Goal: Find specific page/section: Find specific page/section

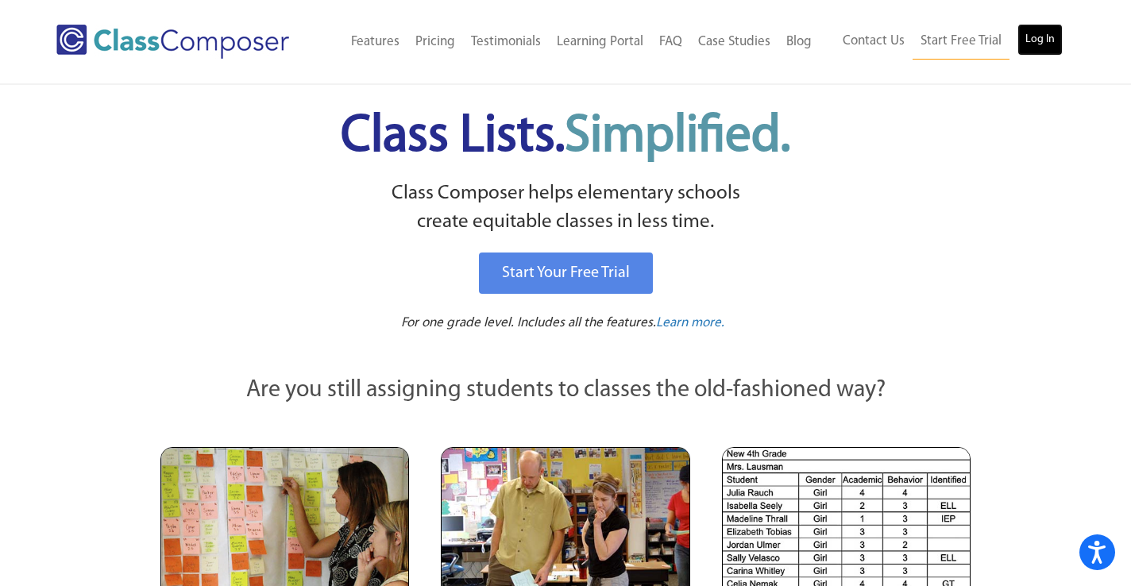
click at [1046, 34] on link "Log In" at bounding box center [1039, 40] width 45 height 32
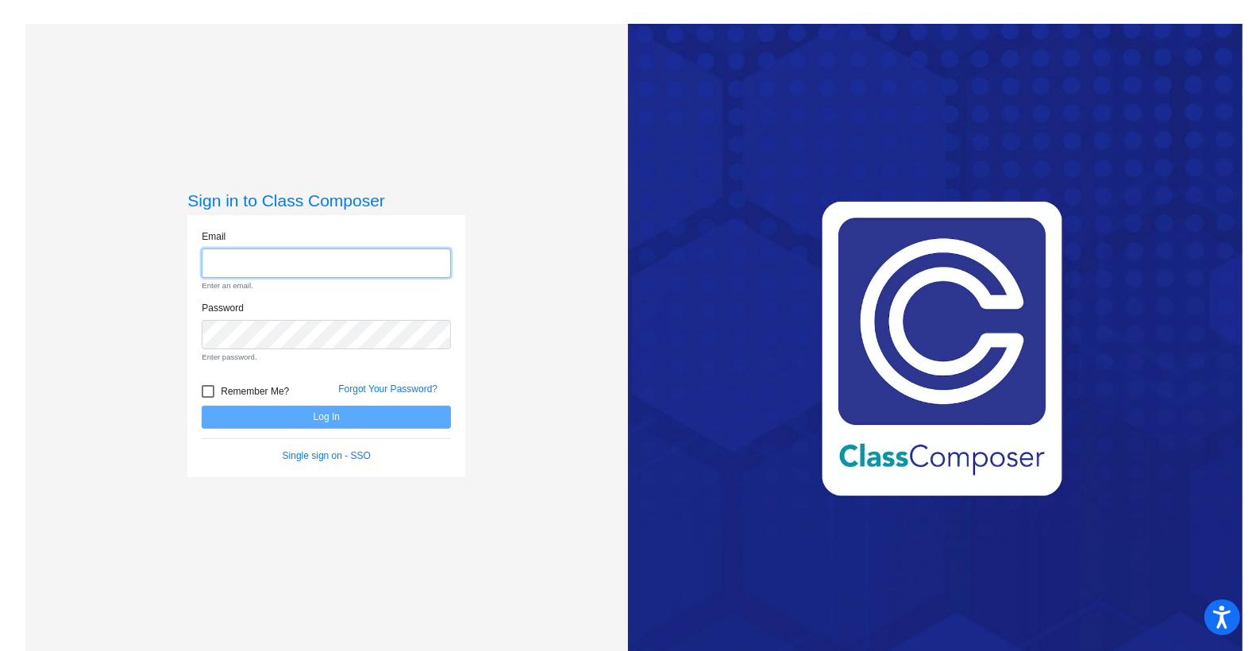
type input "ddoherty@stpeterschools.org"
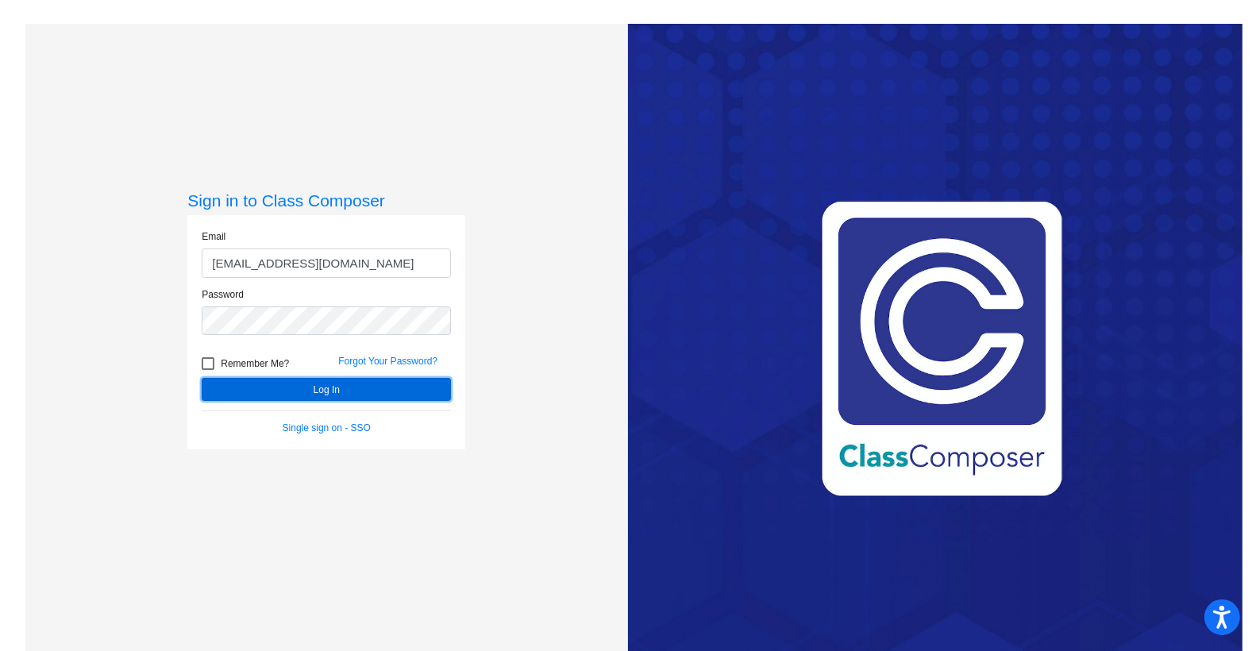
click at [356, 384] on button "Log In" at bounding box center [326, 389] width 249 height 23
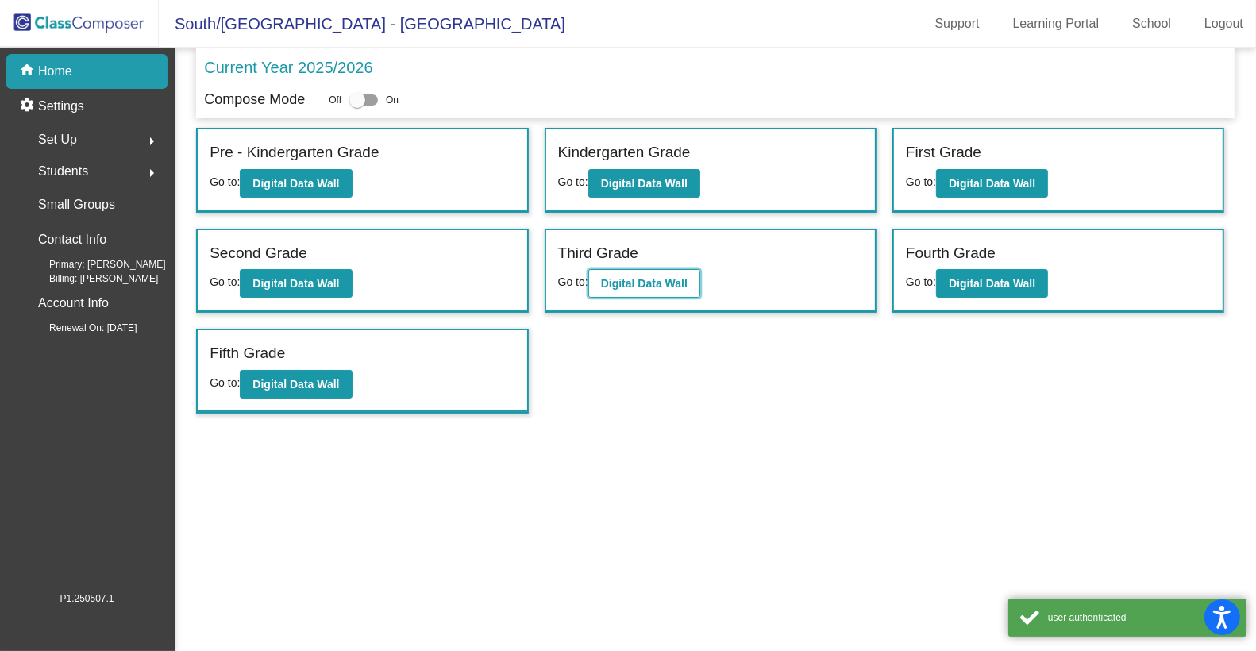
click at [619, 277] on b "Digital Data Wall" at bounding box center [644, 283] width 87 height 13
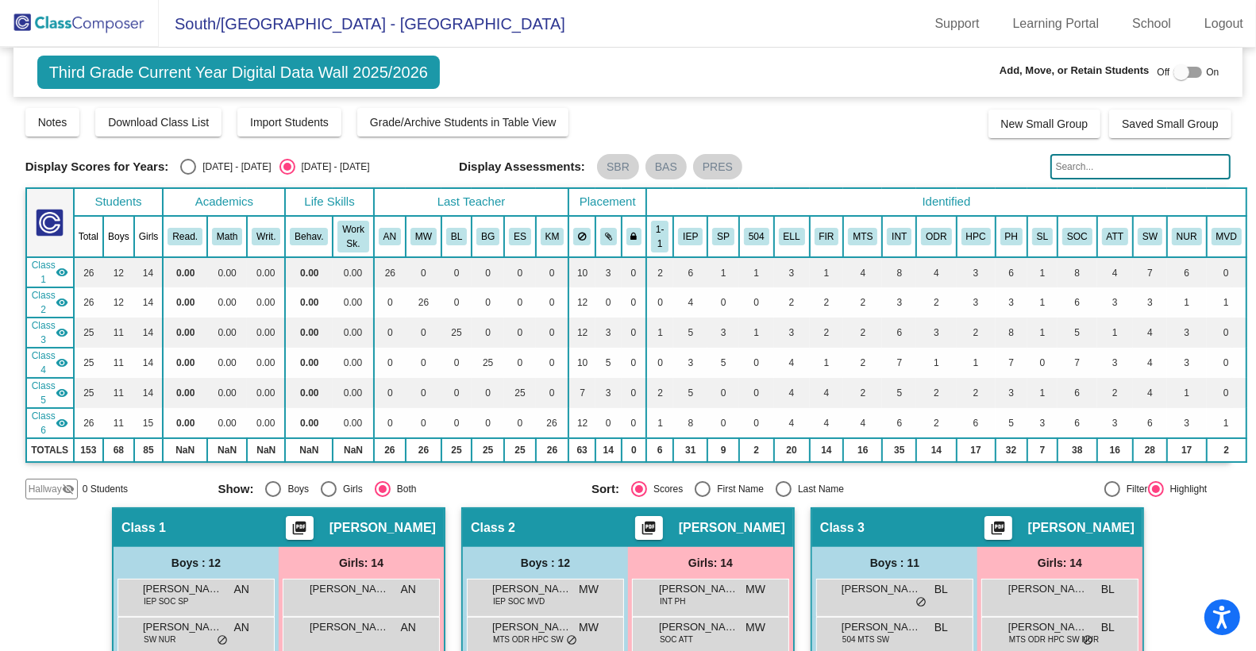
click at [1058, 169] on input "text" at bounding box center [1140, 166] width 181 height 25
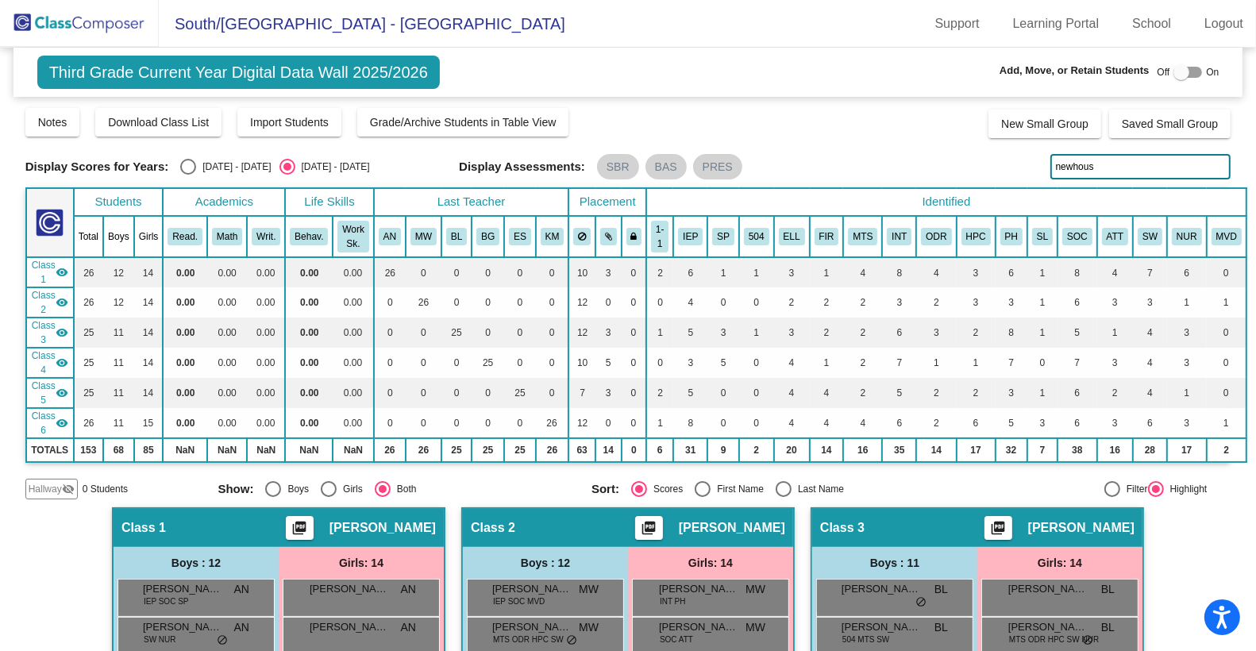
type input "newhouse"
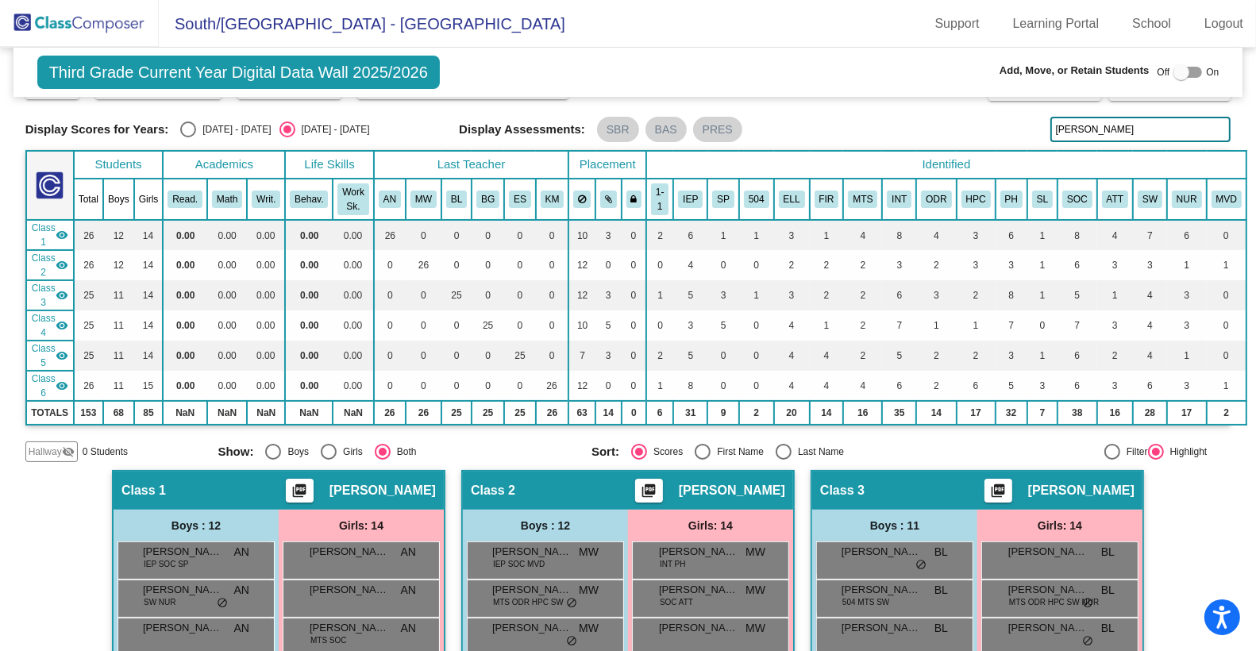
scroll to position [25, 0]
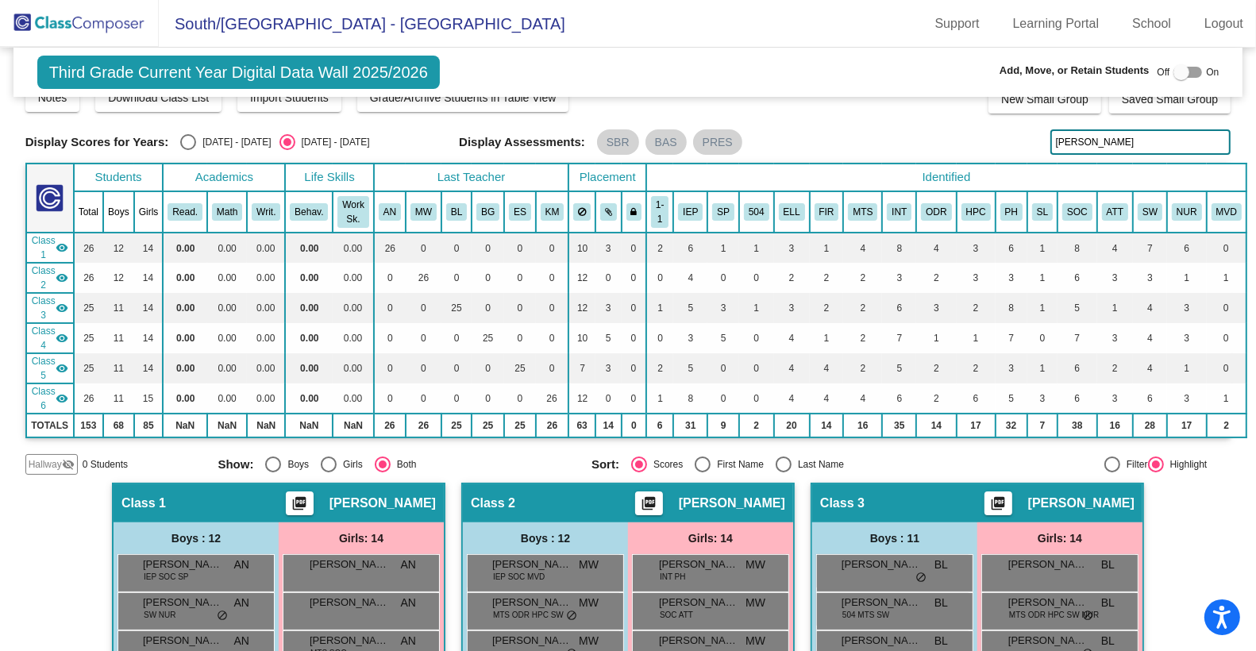
drag, startPoint x: 1110, startPoint y: 144, endPoint x: 1040, endPoint y: 142, distance: 69.9
click at [1040, 142] on div "Display Scores for Years: 2024 - 2025 2025 - 2026 Display Assessments: SBR BAS …" at bounding box center [628, 141] width 1206 height 25
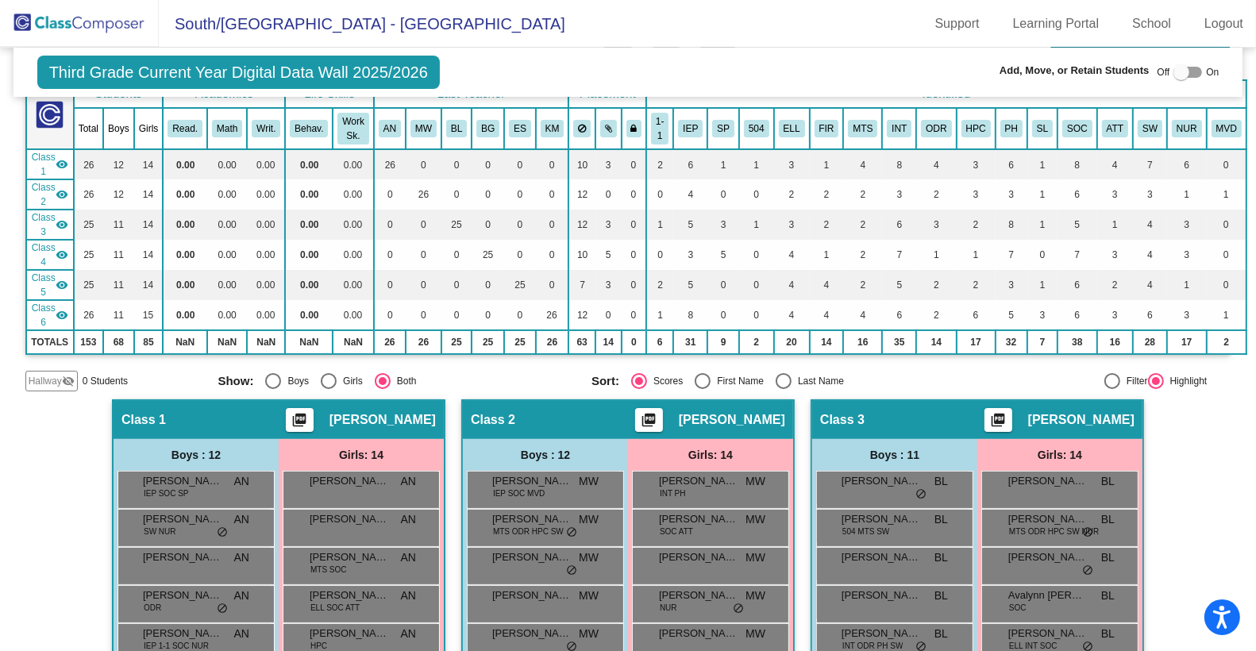
scroll to position [0, 0]
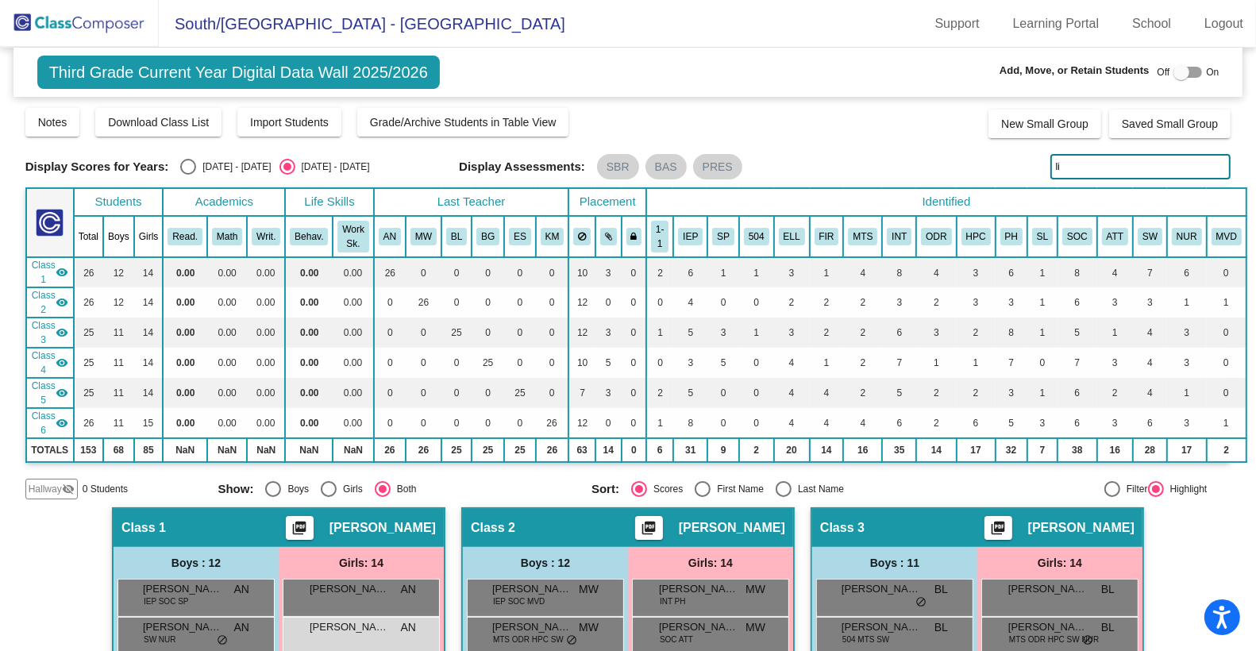
type input "l"
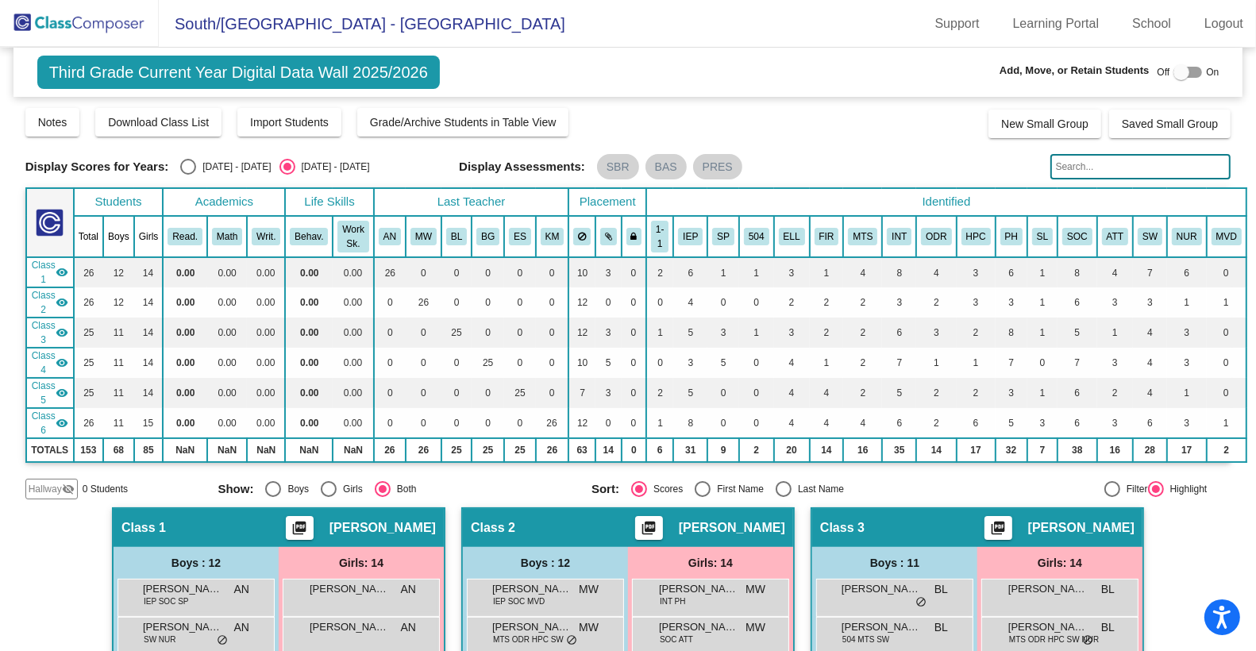
click at [102, 25] on img at bounding box center [79, 23] width 159 height 47
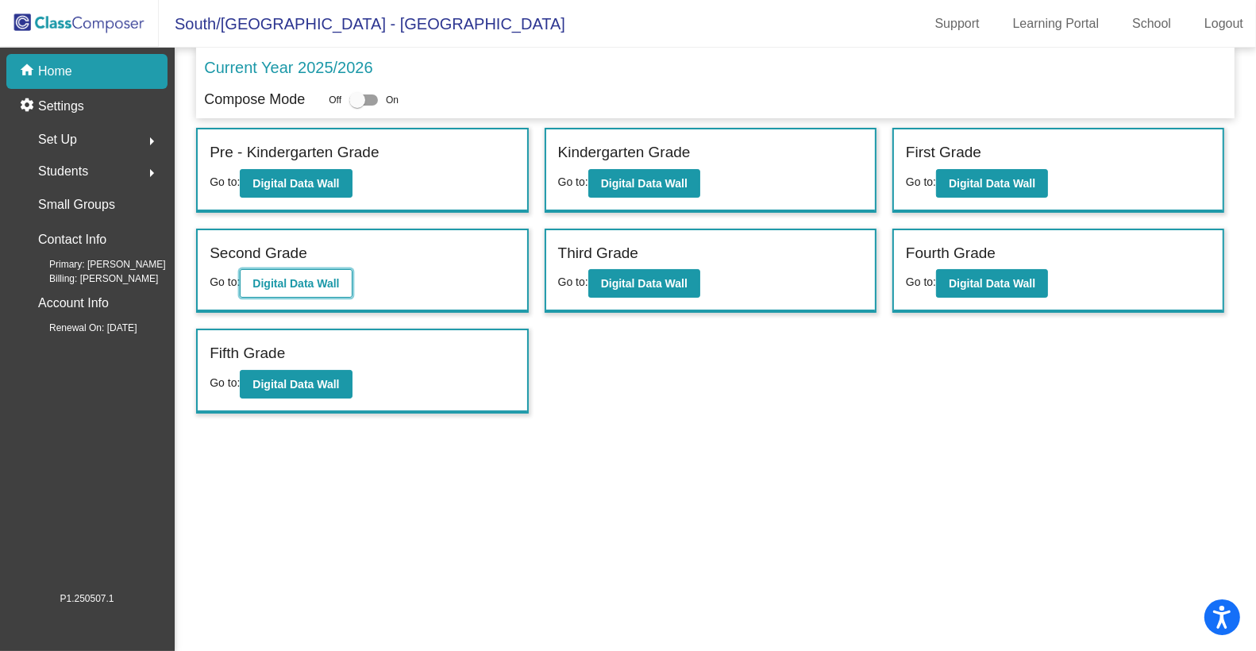
click at [345, 269] on button "Digital Data Wall" at bounding box center [296, 283] width 112 height 29
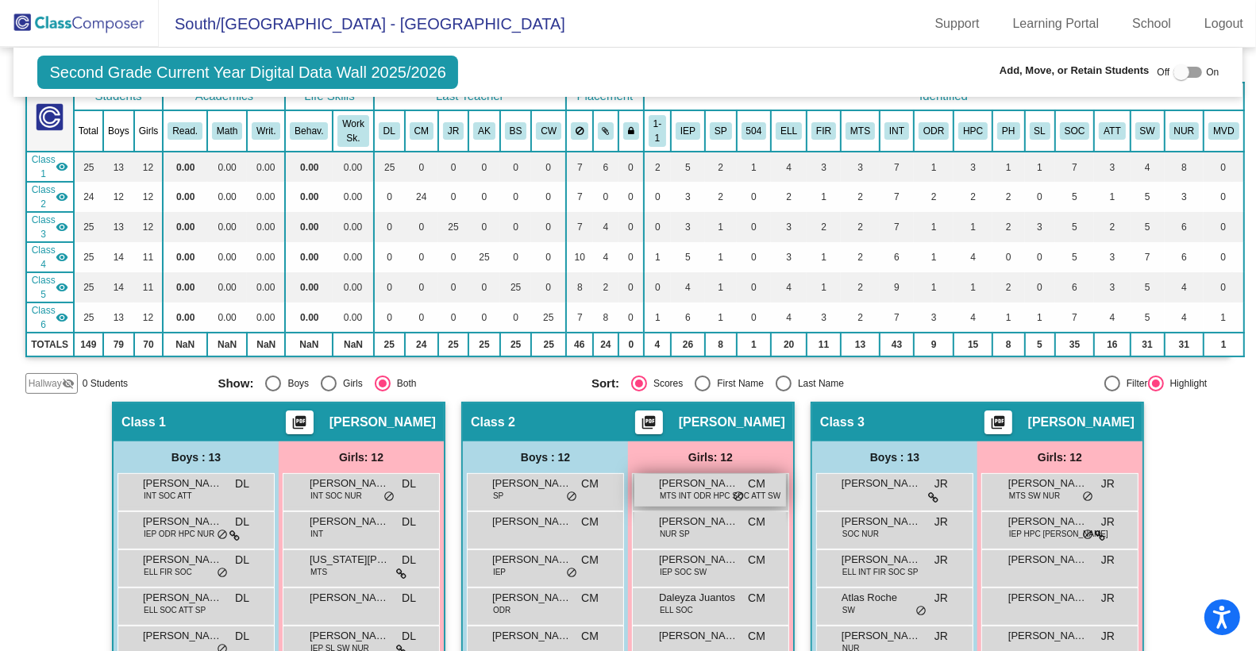
scroll to position [104, 0]
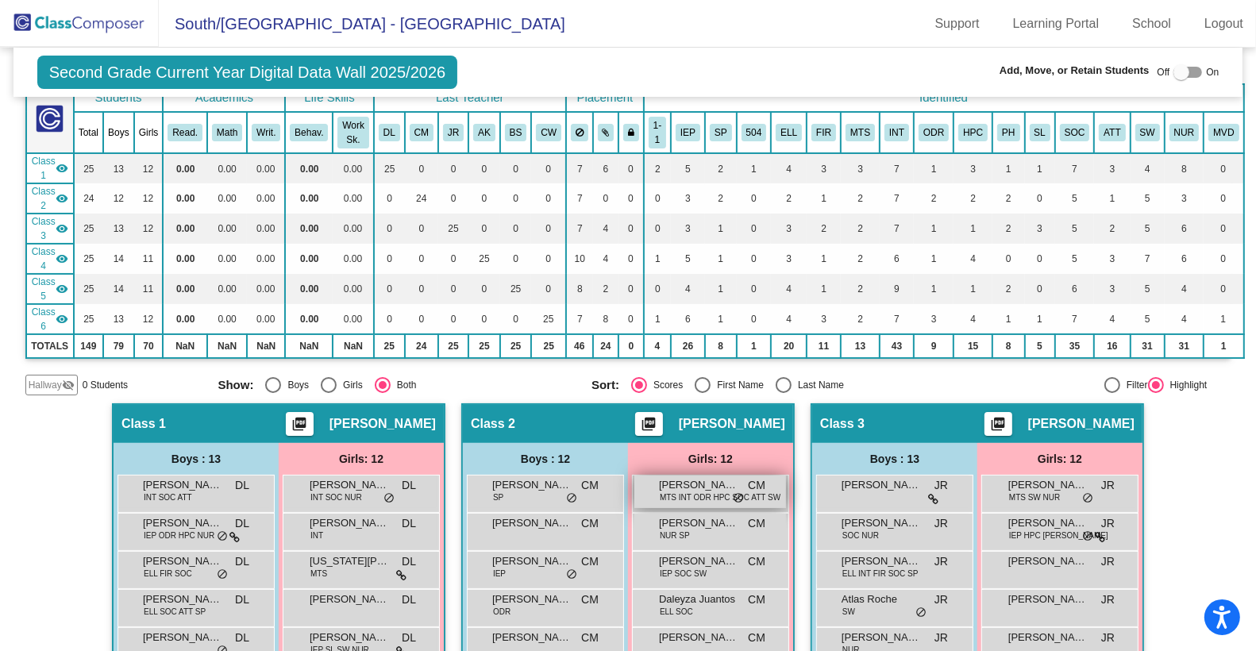
click at [695, 485] on span "Alahna Bonds" at bounding box center [698, 485] width 79 height 16
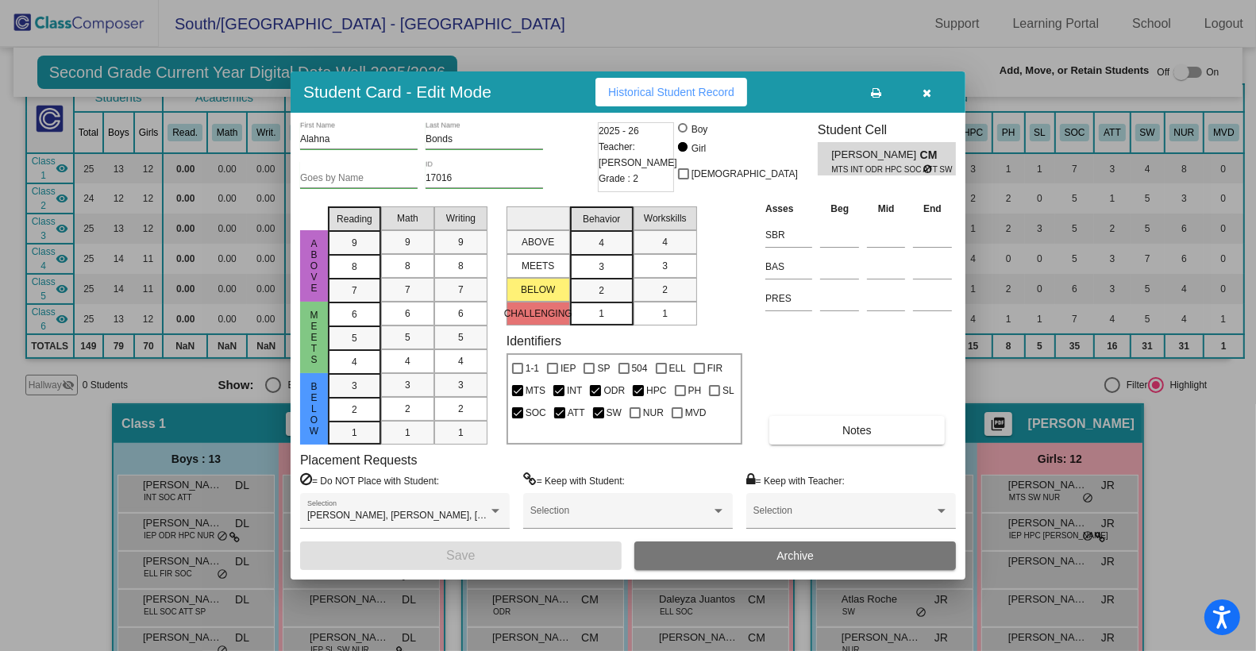
click at [929, 93] on icon "button" at bounding box center [927, 92] width 9 height 11
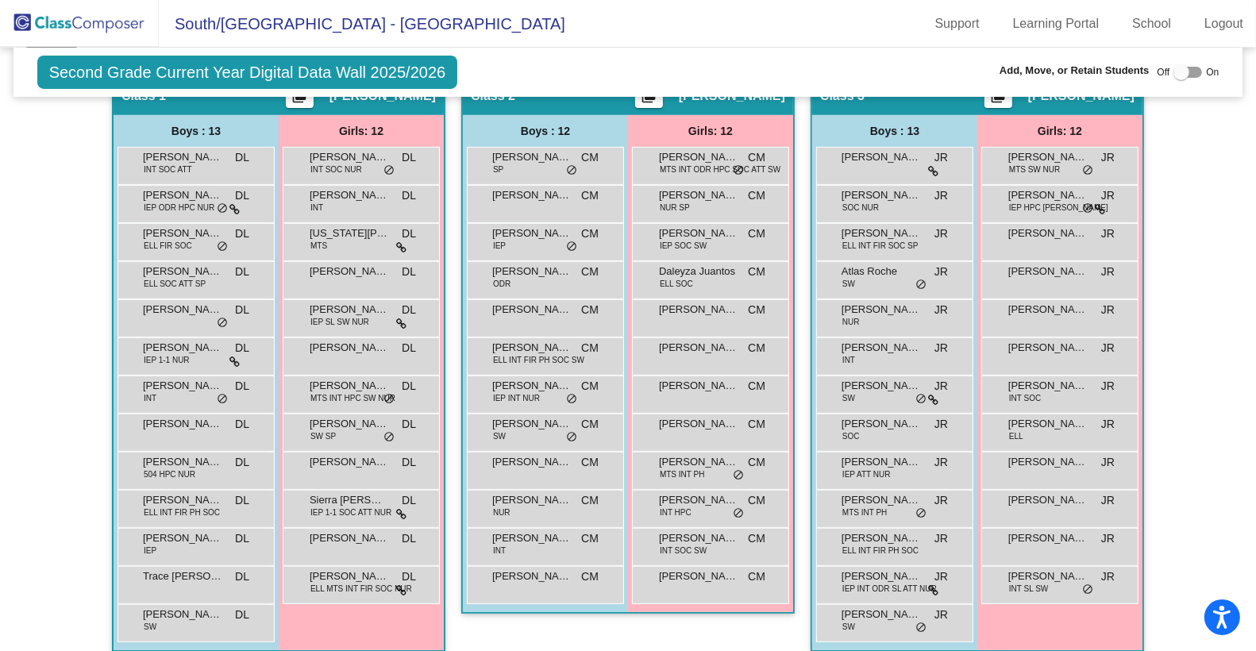
scroll to position [453, 0]
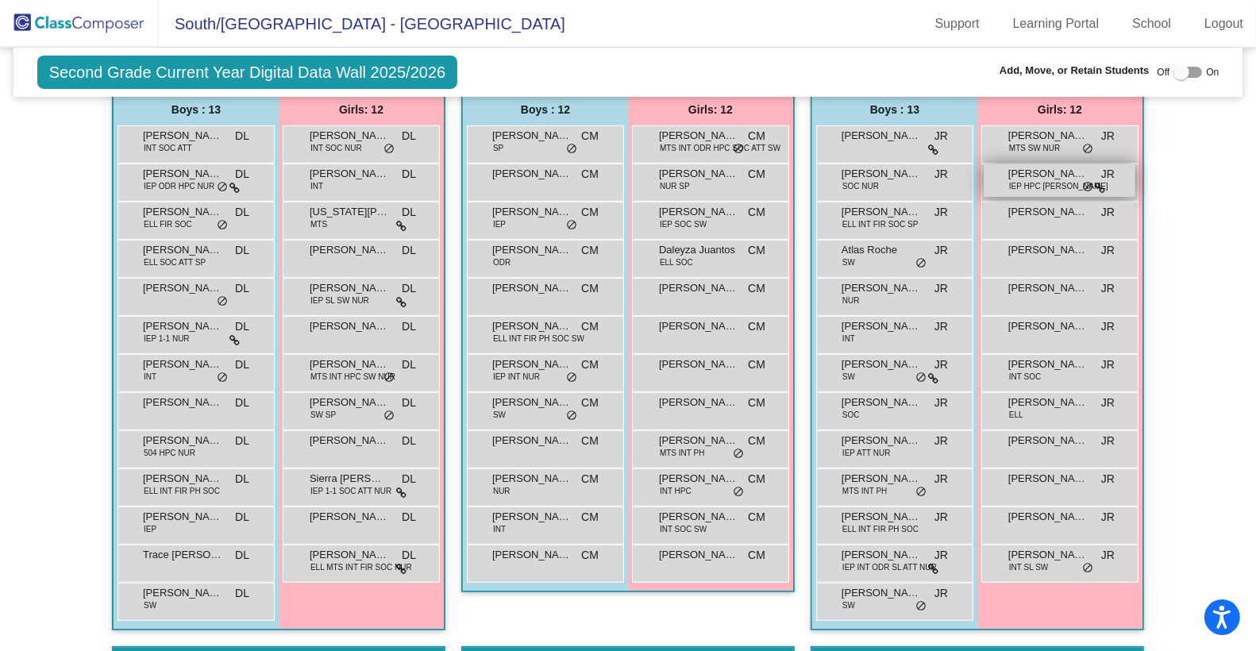
click at [1034, 174] on span "Dylan Harvey" at bounding box center [1047, 174] width 79 height 16
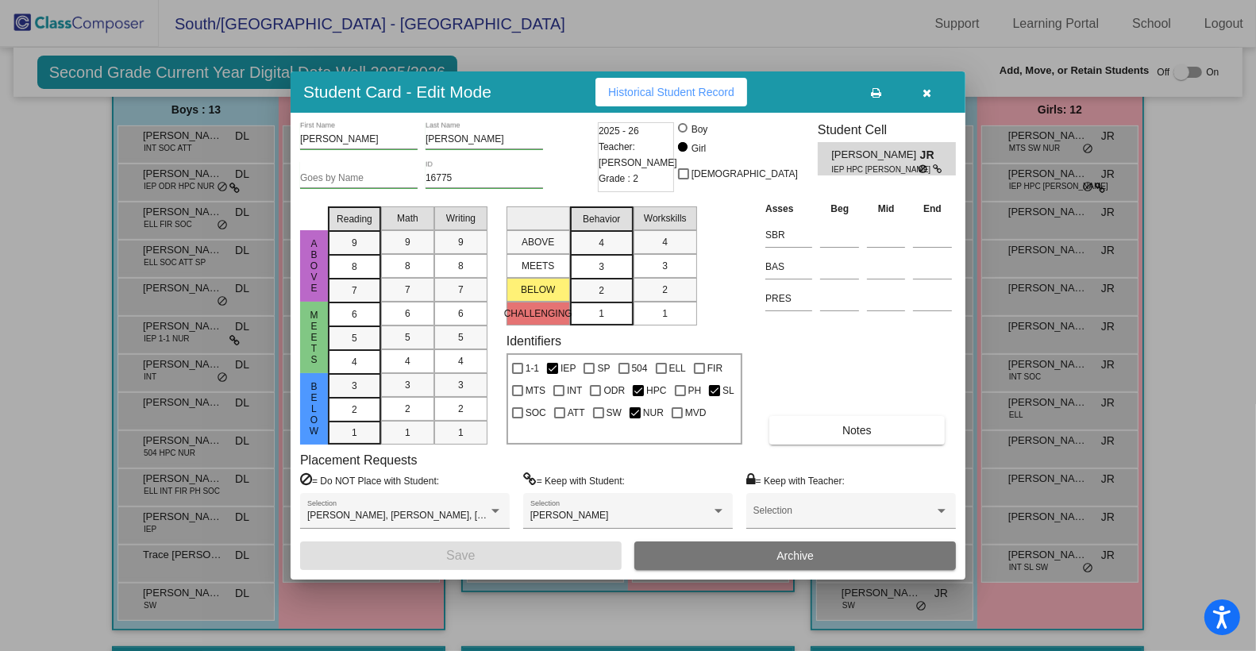
click at [929, 91] on icon "button" at bounding box center [927, 92] width 9 height 11
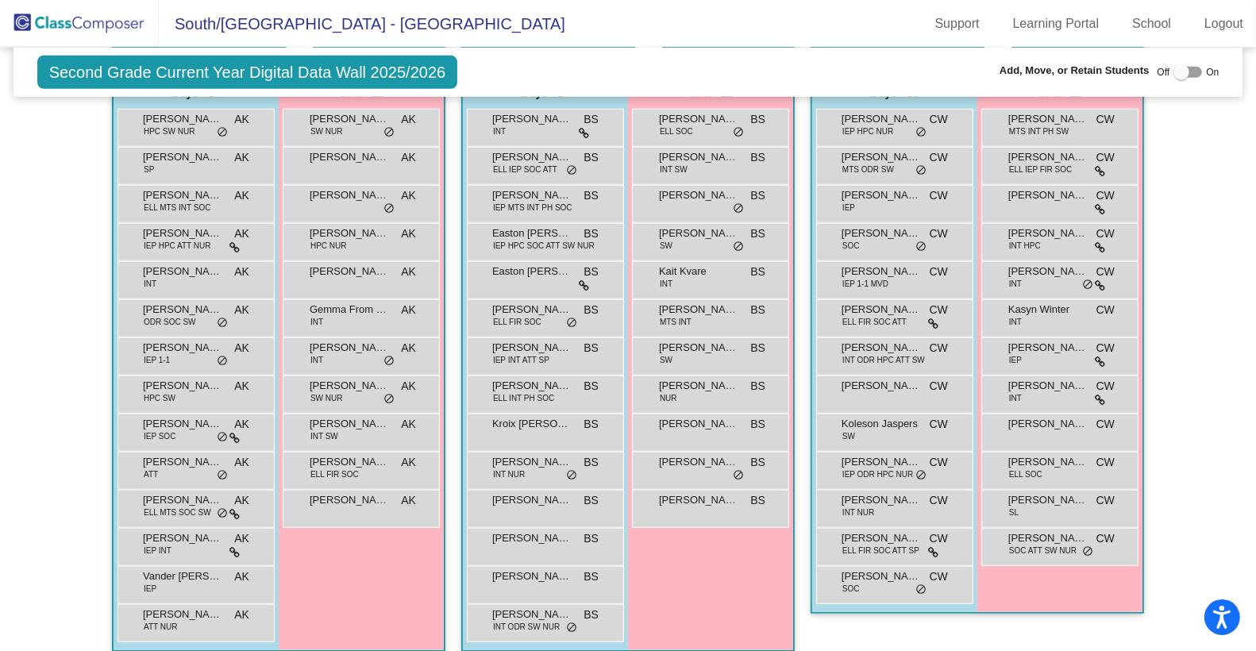
scroll to position [1073, 0]
